Goal: Navigation & Orientation: Understand site structure

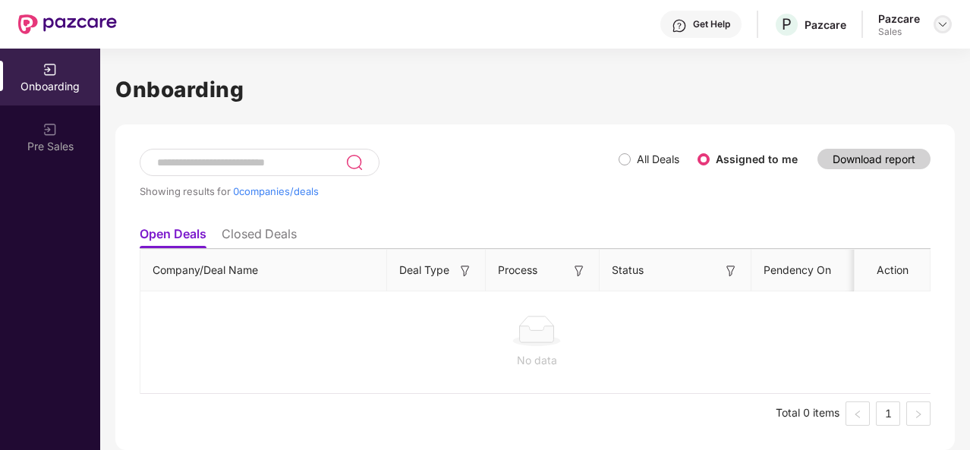
click at [938, 24] on img at bounding box center [942, 24] width 12 height 12
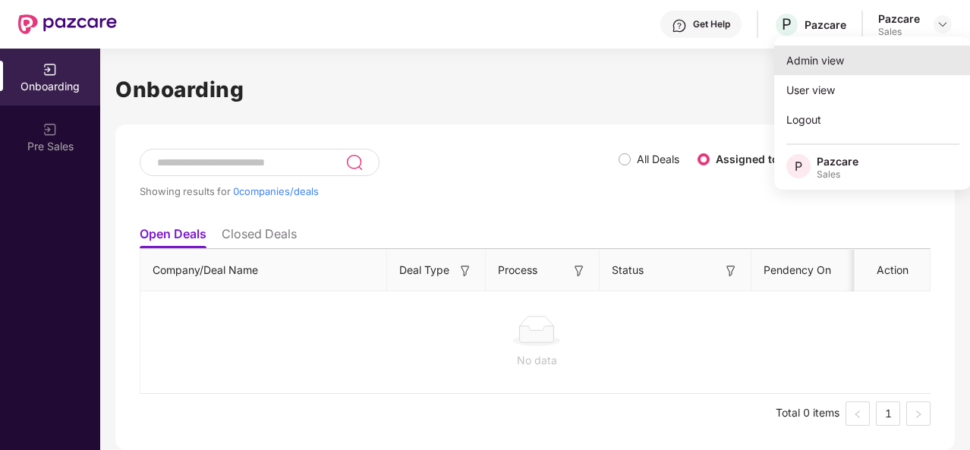
click at [865, 52] on div "Admin view" at bounding box center [872, 61] width 197 height 30
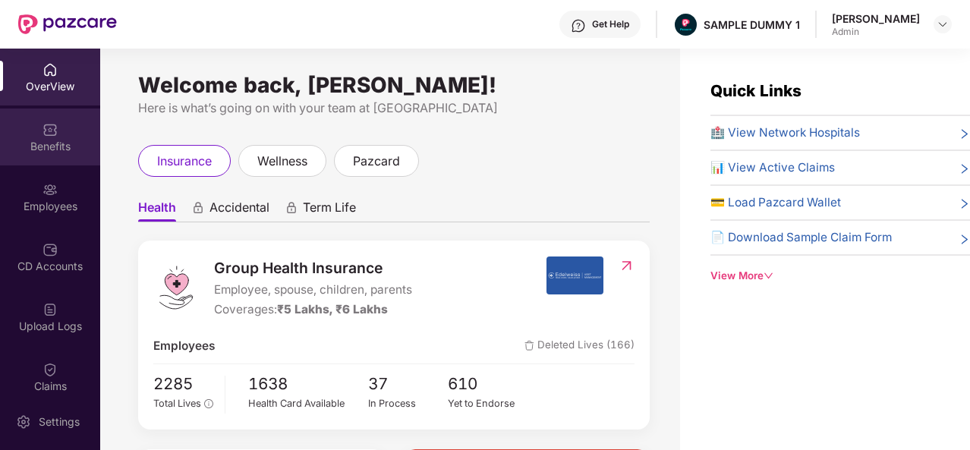
click at [32, 160] on div "Benefits" at bounding box center [50, 137] width 100 height 57
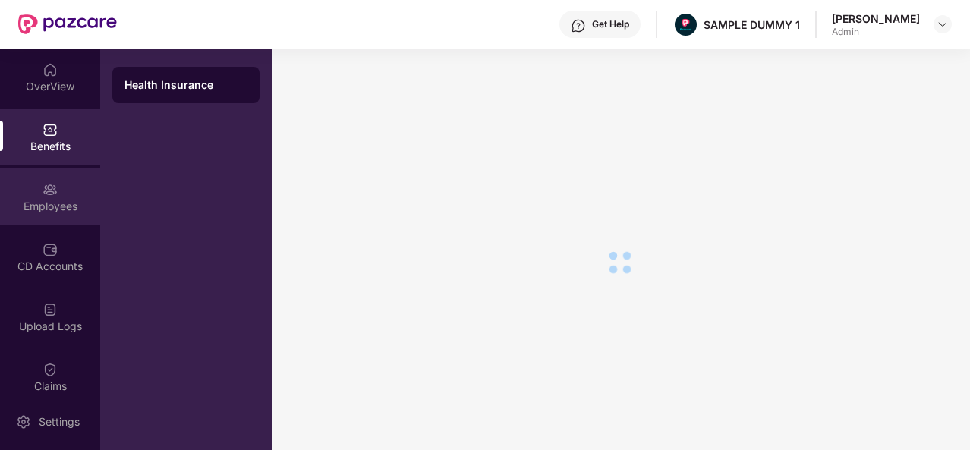
click at [42, 203] on div "Employees" at bounding box center [50, 206] width 100 height 15
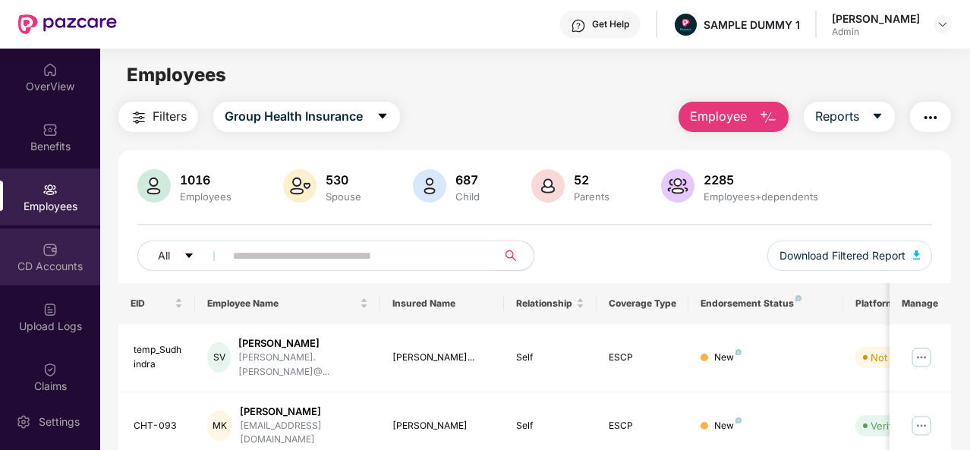
click at [52, 261] on div "CD Accounts" at bounding box center [50, 266] width 100 height 15
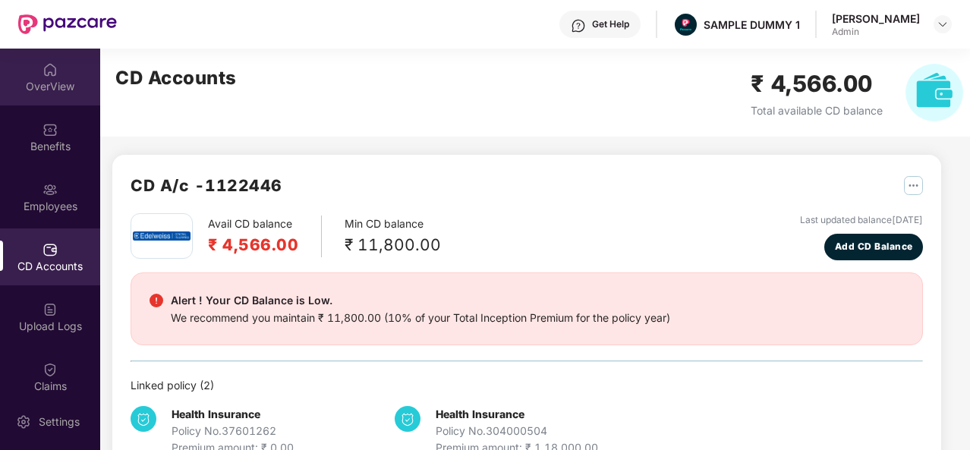
click at [52, 102] on div "OverView" at bounding box center [50, 77] width 100 height 57
